Goal: Transaction & Acquisition: Purchase product/service

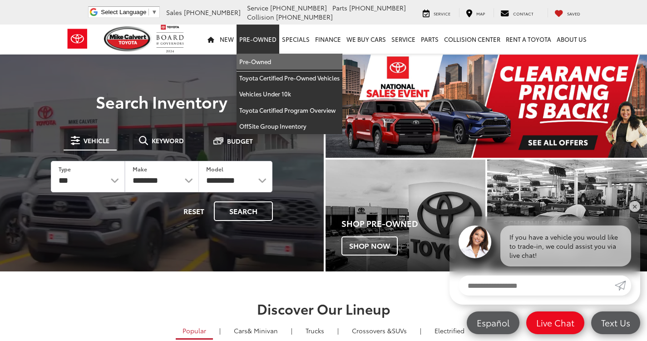
click at [273, 64] on link "Pre-Owned" at bounding box center [290, 62] width 106 height 16
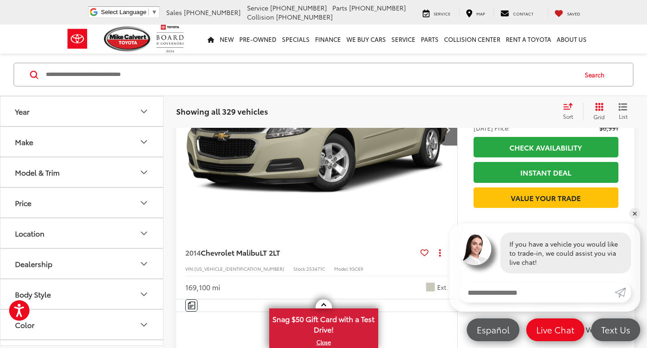
scroll to position [227, 0]
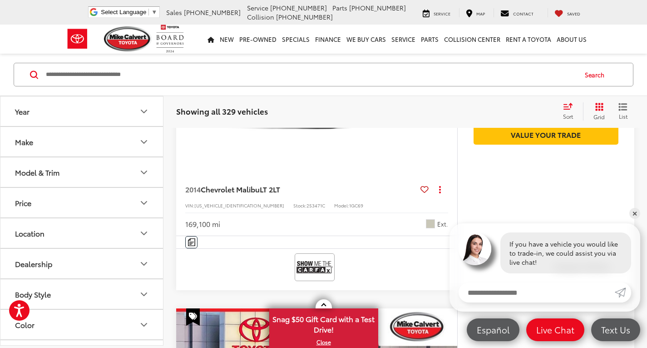
click at [102, 146] on button "Make" at bounding box center [82, 142] width 164 height 30
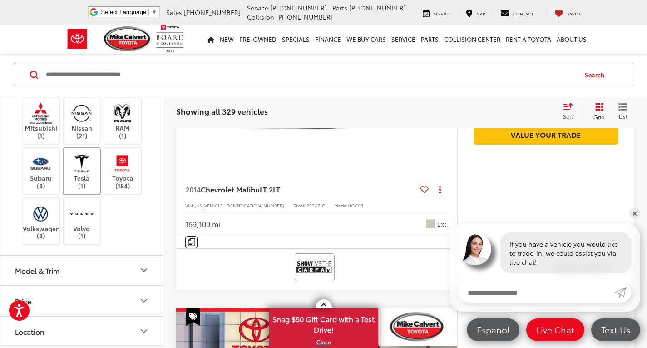
scroll to position [318, 0]
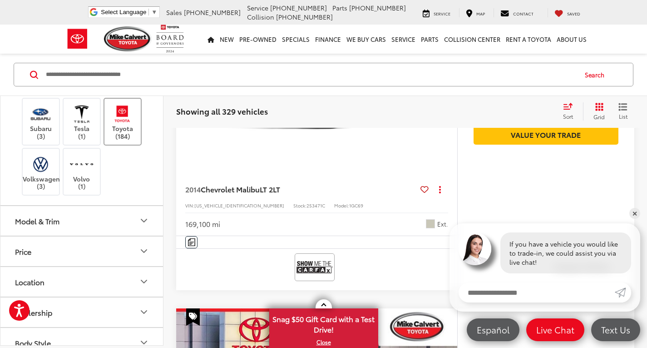
click at [130, 124] on img at bounding box center [122, 113] width 25 height 21
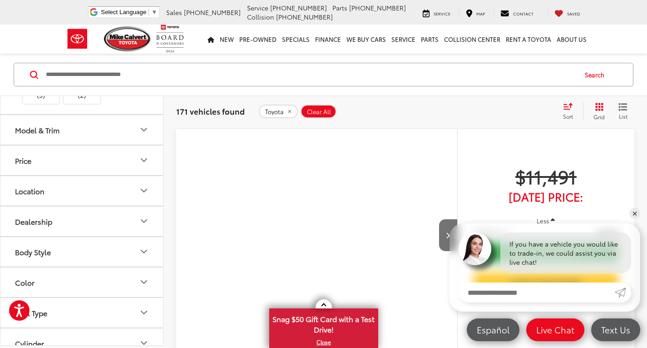
scroll to position [500, 0]
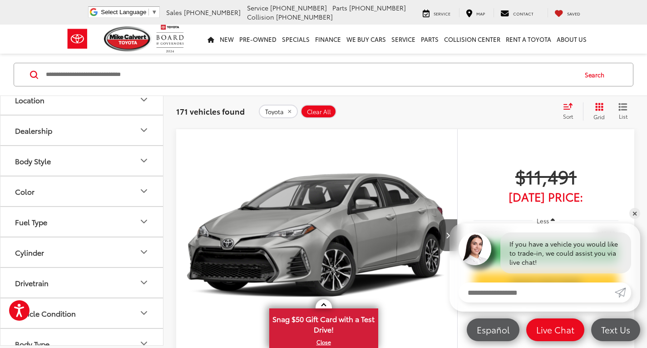
click at [109, 54] on button "Model & Trim" at bounding box center [82, 39] width 164 height 30
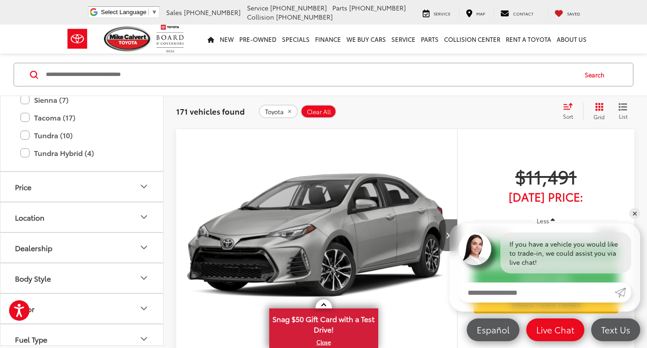
scroll to position [818, 0]
